Goal: Check status

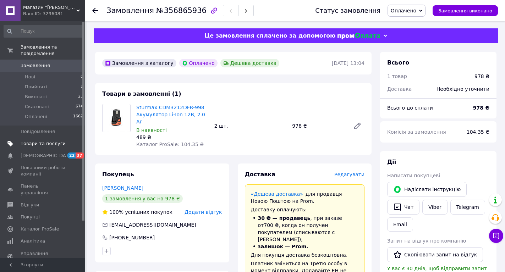
click at [38, 140] on span "Товари та послуги" at bounding box center [43, 143] width 45 height 6
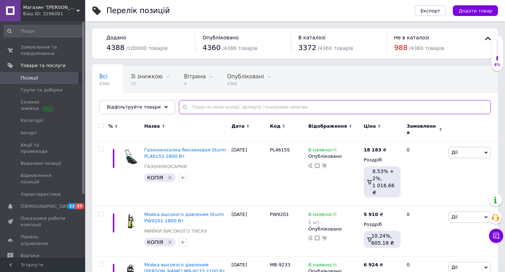
click at [200, 110] on input "text" at bounding box center [335, 107] width 312 height 14
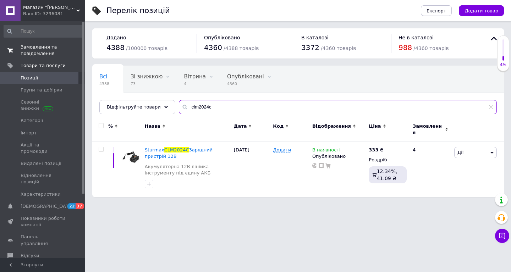
type input "clm2024c"
click at [28, 45] on span "Замовлення та повідомлення" at bounding box center [43, 50] width 45 height 13
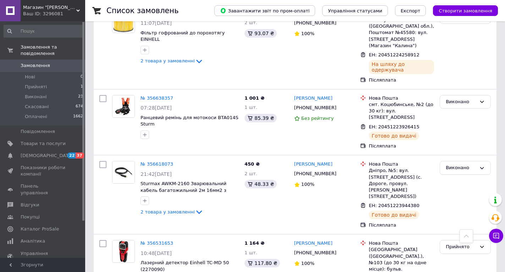
scroll to position [213, 0]
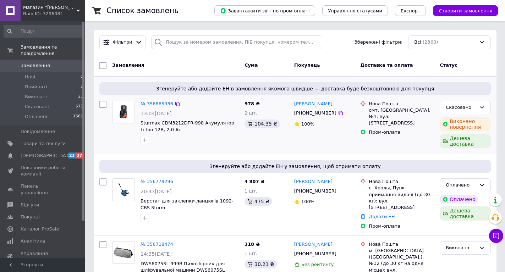
click at [150, 103] on link "№ 356865936" at bounding box center [156, 103] width 33 height 5
